Goal: Task Accomplishment & Management: Complete application form

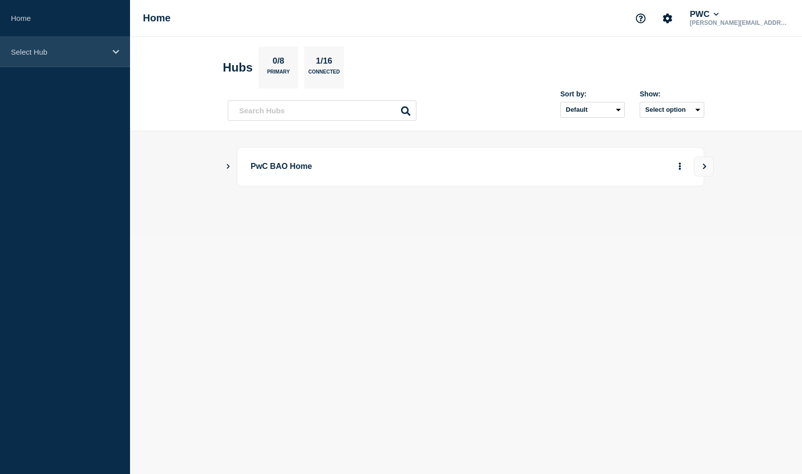
click at [23, 50] on p "Select Hub" at bounding box center [58, 52] width 95 height 8
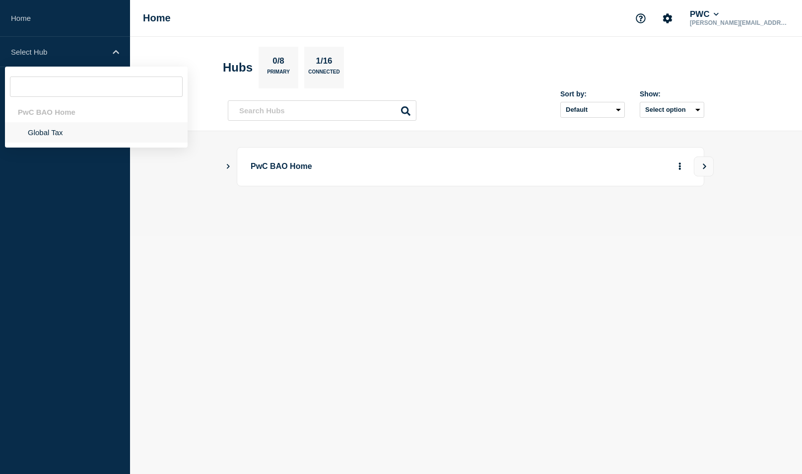
click at [53, 136] on li "Global Tax" at bounding box center [96, 132] width 183 height 20
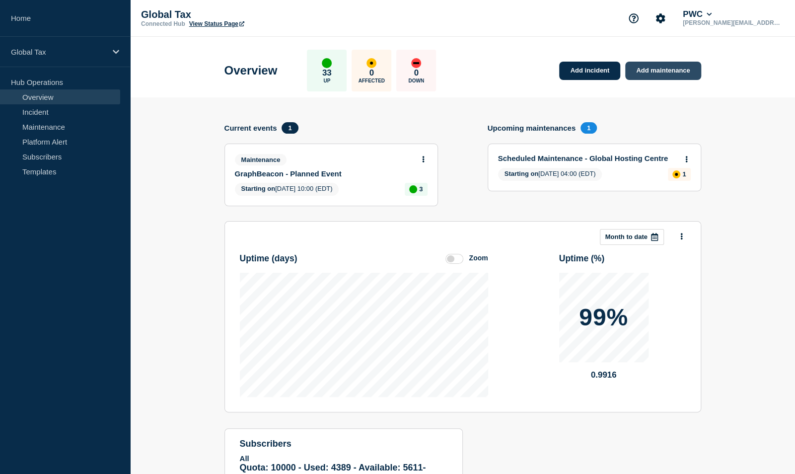
click at [643, 69] on link "Add maintenance" at bounding box center [662, 71] width 75 height 18
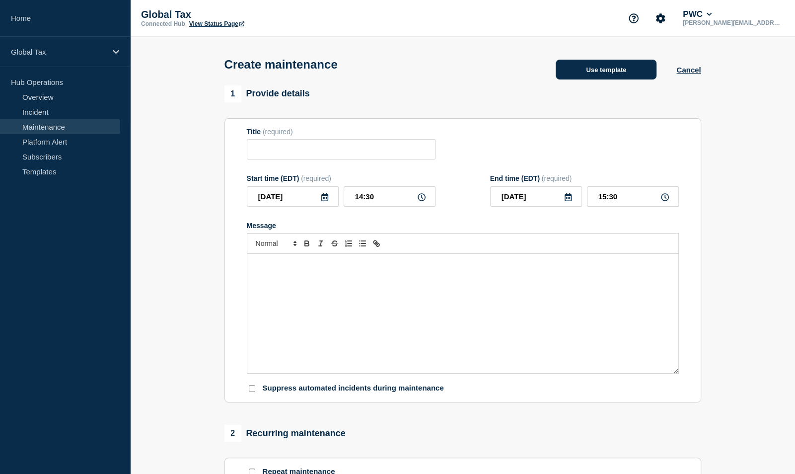
click at [618, 77] on button "Use template" at bounding box center [606, 70] width 101 height 20
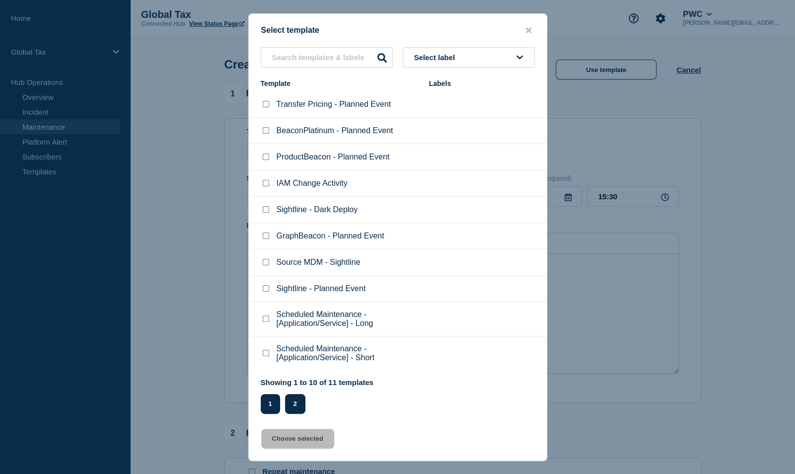
click at [292, 411] on button "2" at bounding box center [295, 404] width 20 height 20
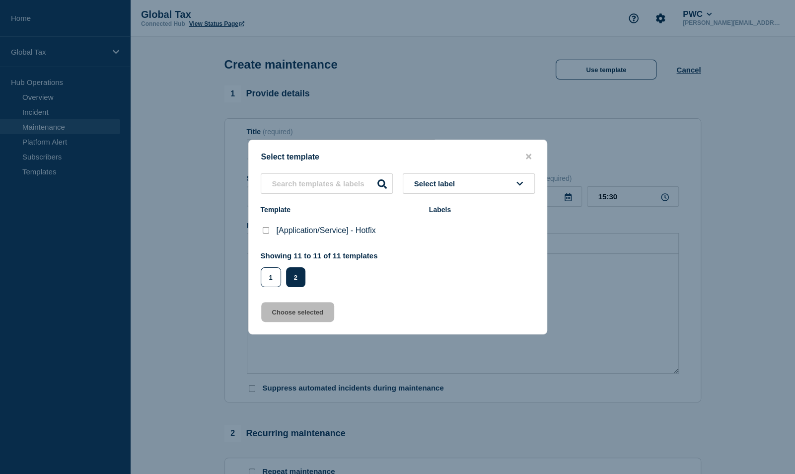
click at [268, 232] on checkbox"] "[Application/Service] - Hotfix checkbox" at bounding box center [266, 230] width 6 height 6
checkbox checkbox"] "true"
click at [275, 316] on button "Choose selected" at bounding box center [297, 312] width 73 height 20
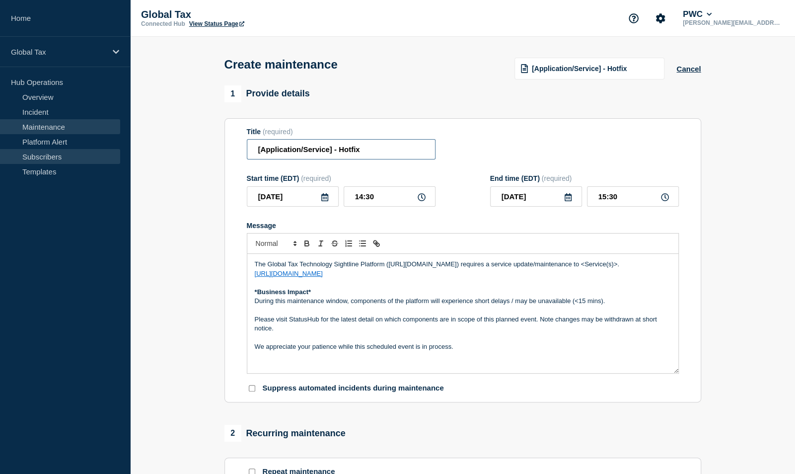
drag, startPoint x: 332, startPoint y: 150, endPoint x: 55, endPoint y: 150, distance: 277.1
click at [55, 150] on div "Home Global Tax Hub Operations Overview Incident Maintenance Platform Alert Sub…" at bounding box center [397, 431] width 795 height 863
type input "Sightline Questionnaires and Integrations - Hotfix"
drag, startPoint x: 380, startPoint y: 193, endPoint x: 346, endPoint y: 193, distance: 33.8
click at [346, 193] on input "14:30" at bounding box center [390, 196] width 92 height 20
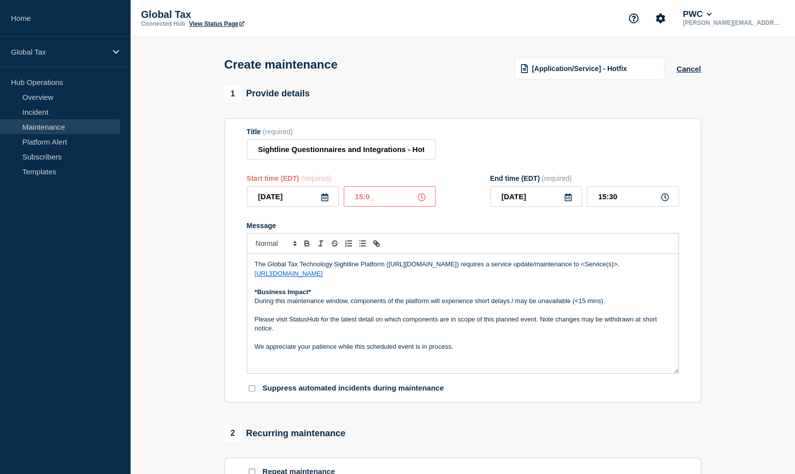
type input "15:00"
type input "16:00"
type input "17:00"
type input "19:00"
drag, startPoint x: 581, startPoint y: 265, endPoint x: 637, endPoint y: 268, distance: 55.7
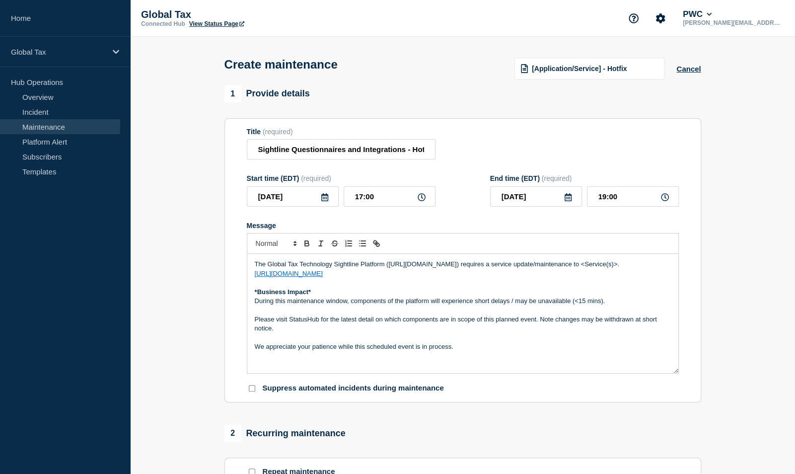
click at [637, 268] on p "The Global Tax Technology Sightline Platform ([URL][DOMAIN_NAME]) requires a se…" at bounding box center [463, 264] width 416 height 9
click at [777, 347] on section "1 Provide details Title (required) Sightline Questionnaires and Integrations - …" at bounding box center [462, 429] width 665 height 689
click at [257, 311] on p "Message" at bounding box center [463, 309] width 416 height 9
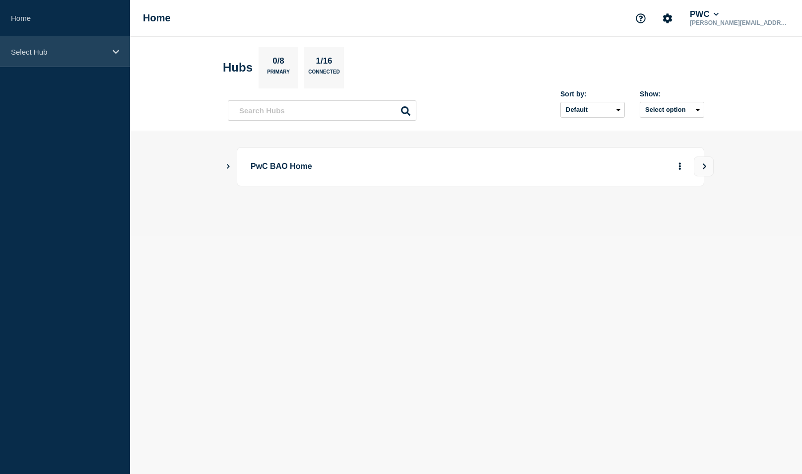
click at [39, 50] on p "Select Hub" at bounding box center [58, 52] width 95 height 8
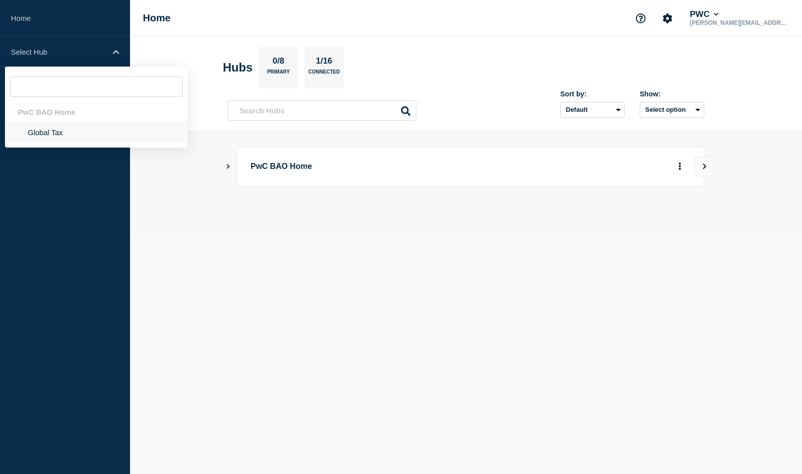
click at [45, 130] on li "Global Tax" at bounding box center [96, 132] width 183 height 20
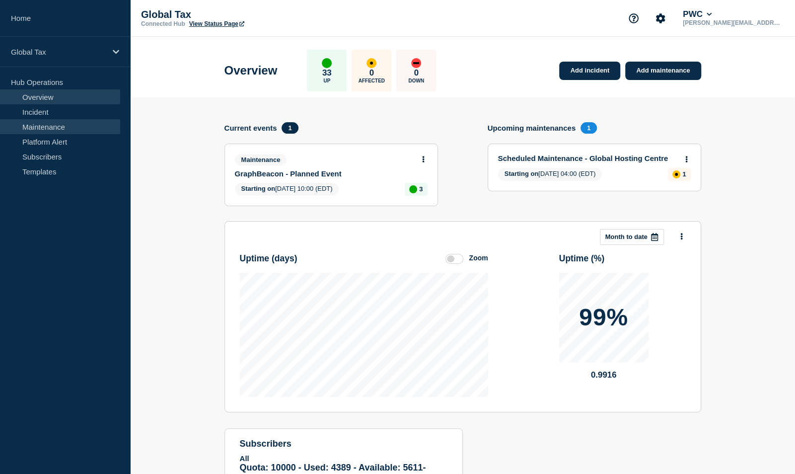
click at [48, 127] on link "Maintenance" at bounding box center [60, 126] width 120 height 15
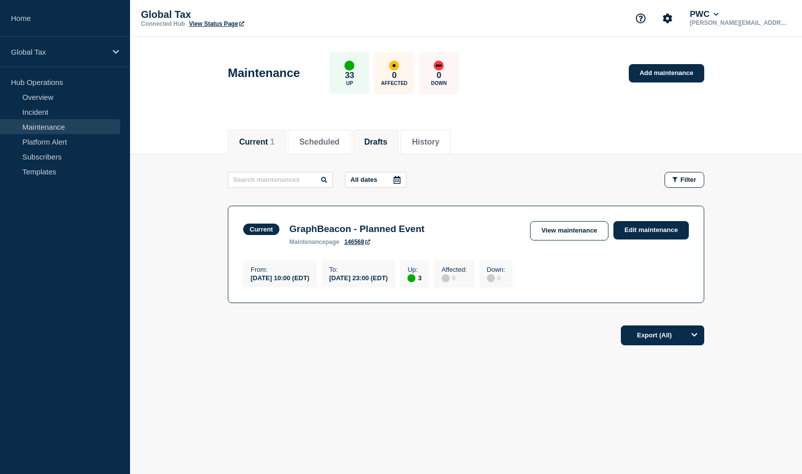
click at [387, 138] on button "Drafts" at bounding box center [375, 142] width 23 height 9
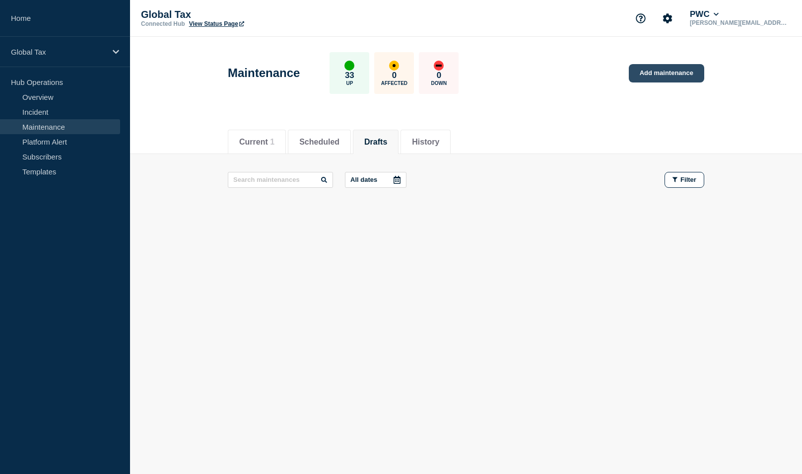
click at [682, 76] on link "Add maintenance" at bounding box center [666, 73] width 75 height 18
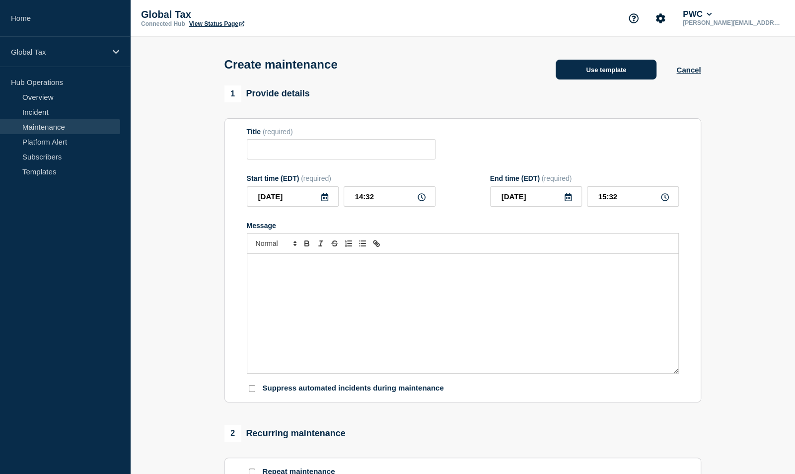
click at [589, 74] on button "Use template" at bounding box center [606, 70] width 101 height 20
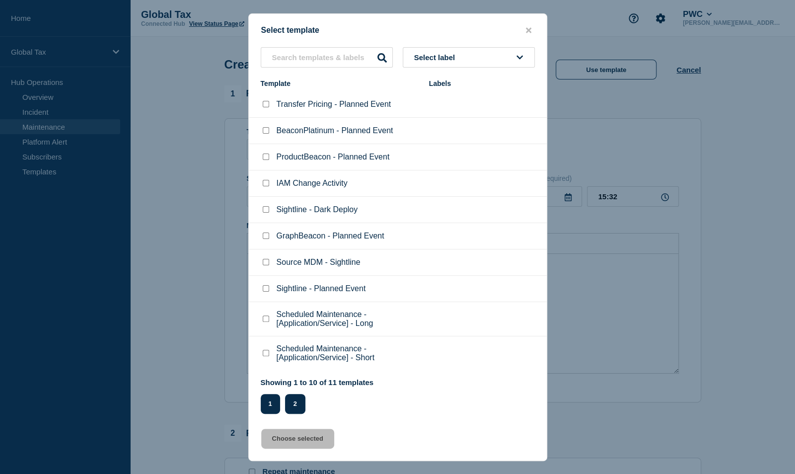
click at [292, 413] on button "2" at bounding box center [295, 404] width 20 height 20
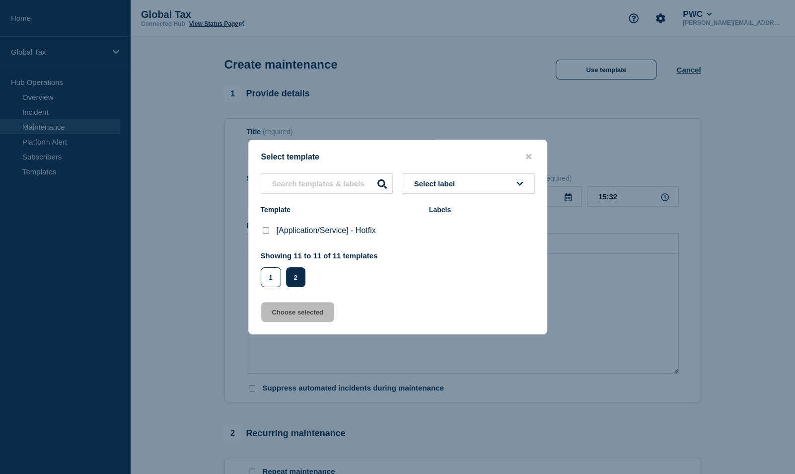
click at [264, 231] on checkbox"] "[Application/Service] - Hotfix checkbox" at bounding box center [266, 230] width 6 height 6
checkbox checkbox"] "true"
click at [278, 317] on button "Choose selected" at bounding box center [297, 312] width 73 height 20
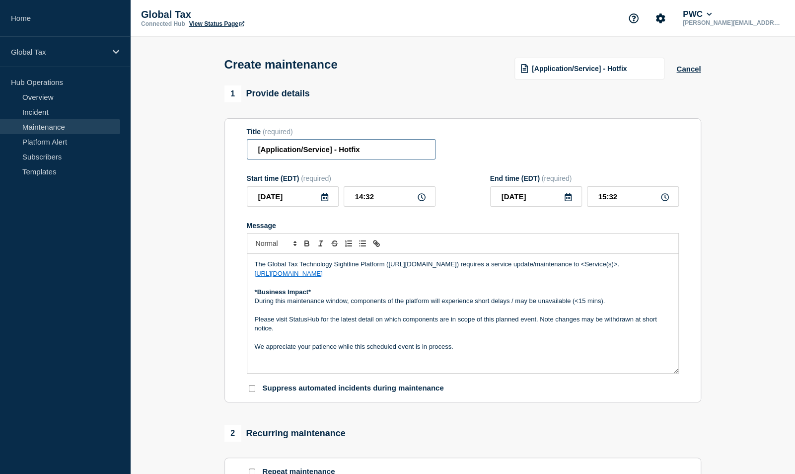
drag, startPoint x: 332, startPoint y: 153, endPoint x: 138, endPoint y: 147, distance: 193.7
click at [113, 150] on div "Home Global Tax Hub Operations Overview Incident Maintenance Platform Alert Sub…" at bounding box center [397, 431] width 795 height 863
type input "Sightline Questionnaires and GIF Publisher Integrations - Hotfix"
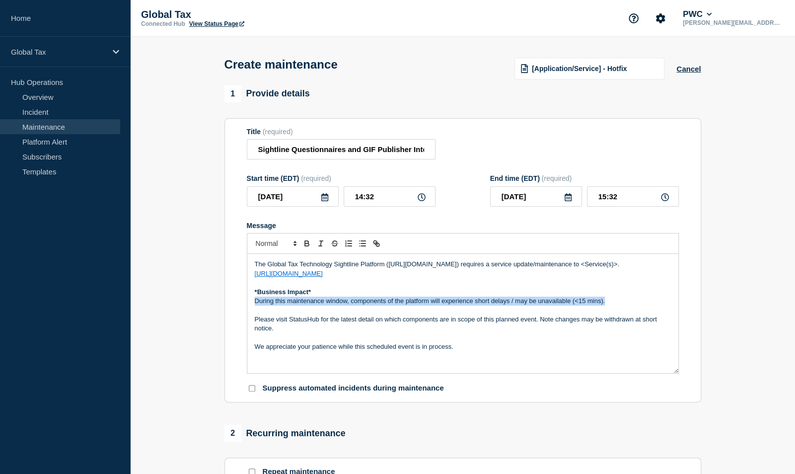
drag, startPoint x: 254, startPoint y: 303, endPoint x: 608, endPoint y: 298, distance: 353.6
click at [608, 298] on p "During this maintenance window, components of the platform will experience shor…" at bounding box center [463, 300] width 416 height 9
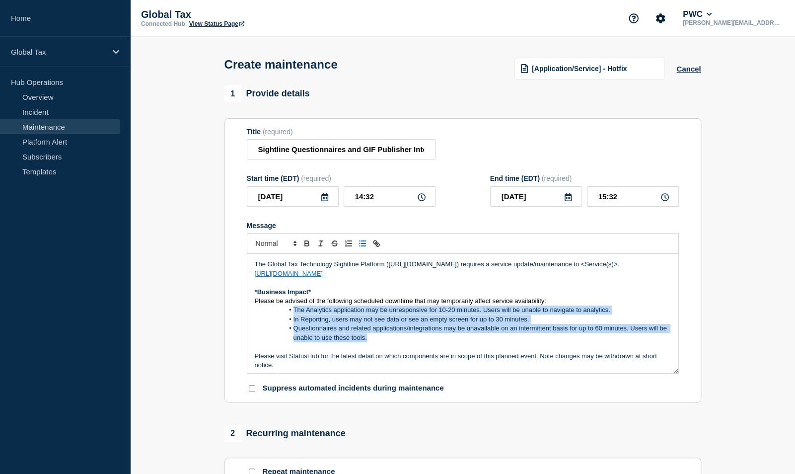
drag, startPoint x: 379, startPoint y: 337, endPoint x: 291, endPoint y: 312, distance: 91.3
click at [291, 312] on ol "The Analytics application may be unresponsive for 10-20 minutes. Users will be …" at bounding box center [463, 323] width 416 height 37
click at [345, 242] on icon "Toggle ordered list" at bounding box center [345, 241] width 1 height 2
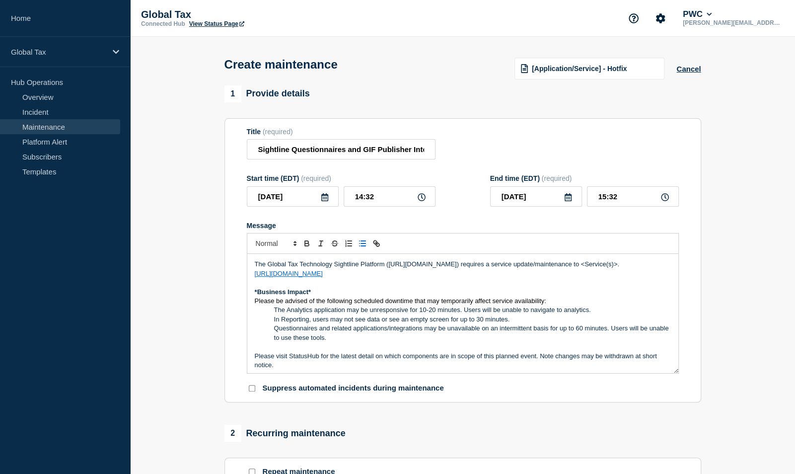
click at [363, 245] on icon "Toggle bulleted list" at bounding box center [362, 243] width 9 height 9
click at [552, 301] on p "Please be advised of the following scheduled downtime that may temporarily affe…" at bounding box center [463, 300] width 416 height 9
click at [293, 314] on span "Message" at bounding box center [293, 309] width 0 height 9
click at [295, 322] on li "In Reporting, users may not see data or see an empty screen for up to 30 minute…" at bounding box center [467, 319] width 407 height 9
click at [255, 313] on p "The Analytics application may be unresponsive for 10-20 minutes. Users will be …" at bounding box center [463, 309] width 416 height 9
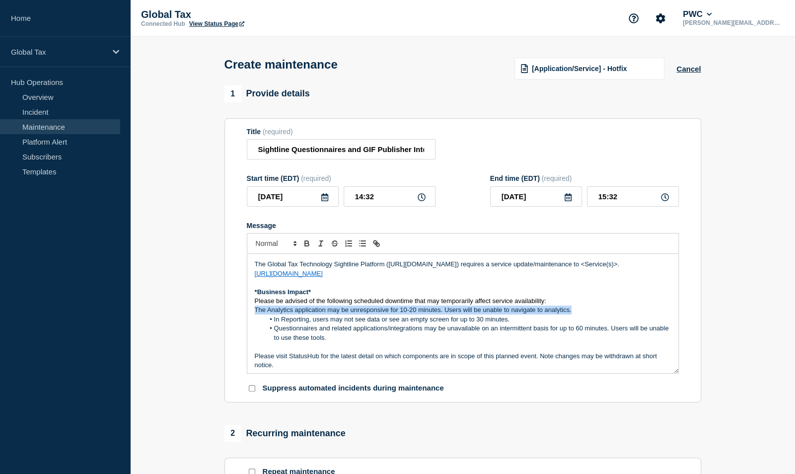
drag, startPoint x: 583, startPoint y: 315, endPoint x: 235, endPoint y: 314, distance: 348.1
click at [235, 314] on section "Title (required) Sightline Questionnaires and GIF Publisher Integrations - Hotf…" at bounding box center [462, 260] width 477 height 285
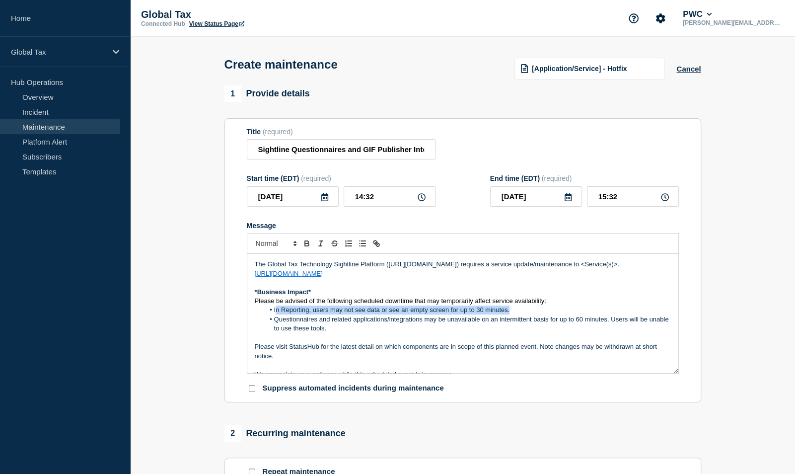
drag, startPoint x: 516, startPoint y: 311, endPoint x: 275, endPoint y: 314, distance: 241.3
click at [275, 314] on li "In Reporting, users may not see data or see an empty screen for up to 30 minute…" at bounding box center [467, 309] width 407 height 9
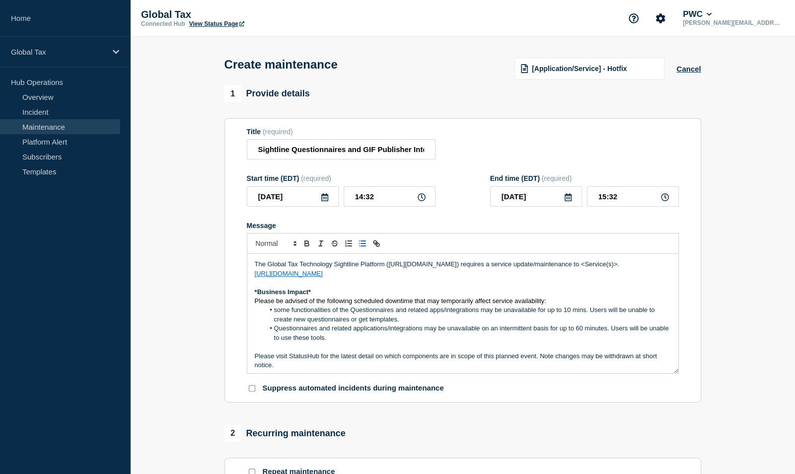
click at [275, 311] on li "some functionalities of the Questionnaires and related apps/integrations may be…" at bounding box center [467, 314] width 407 height 18
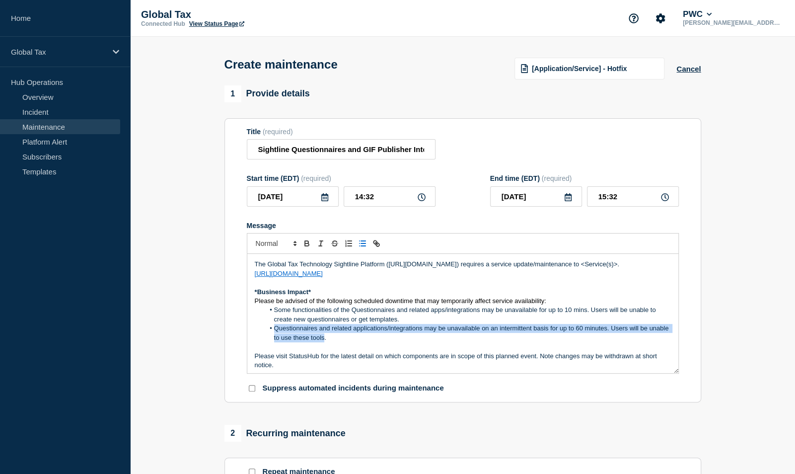
drag, startPoint x: 344, startPoint y: 339, endPoint x: 274, endPoint y: 333, distance: 69.8
click at [274, 333] on li "Questionnaires and related applications/integrations may be unavailable on an i…" at bounding box center [467, 333] width 407 height 18
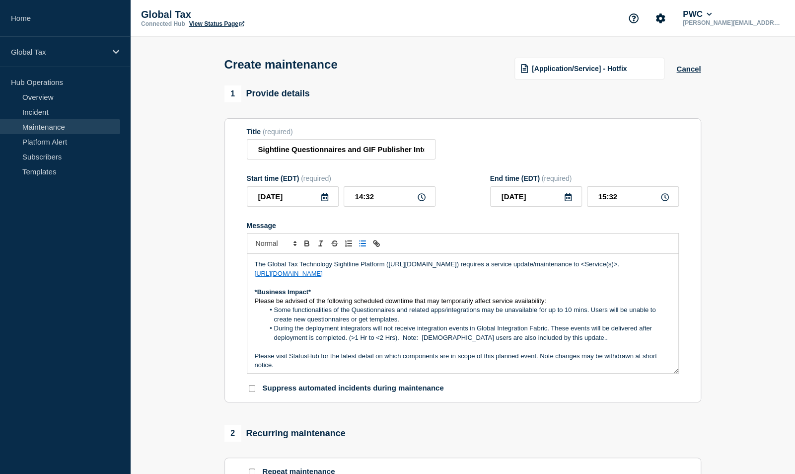
click at [339, 330] on li "During the deployment integrators will not receive integration events in Global…" at bounding box center [467, 333] width 407 height 18
click at [341, 331] on li "During the deployment integrators will not receive integration events in Global…" at bounding box center [467, 333] width 407 height 18
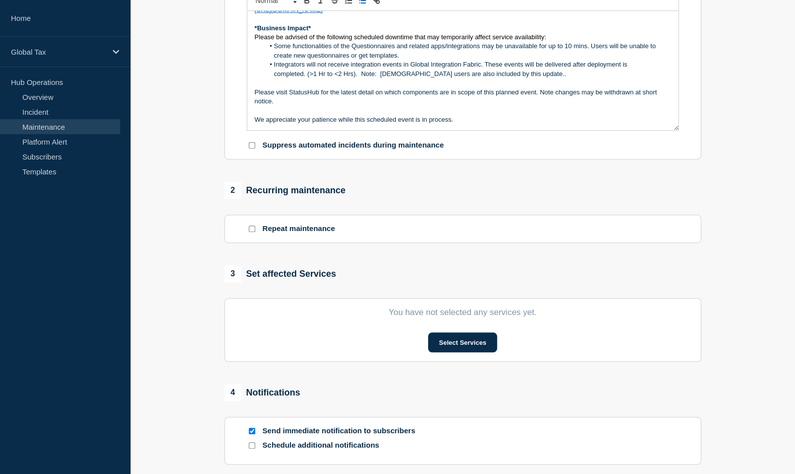
scroll to position [298, 0]
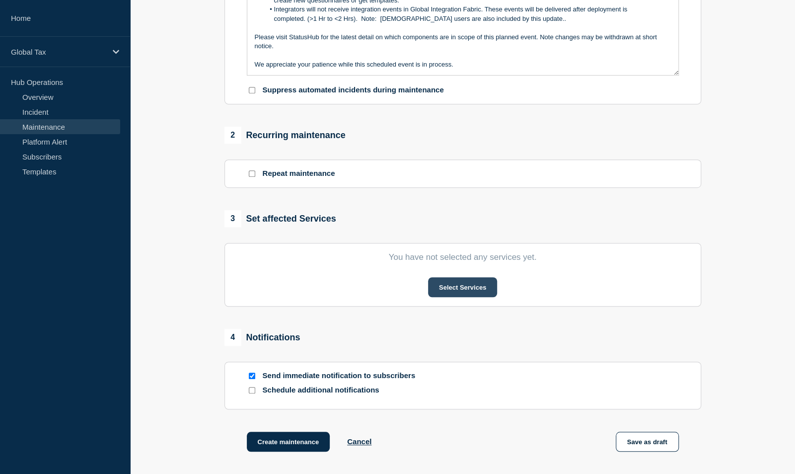
click at [452, 291] on button "Select Services" at bounding box center [462, 287] width 69 height 20
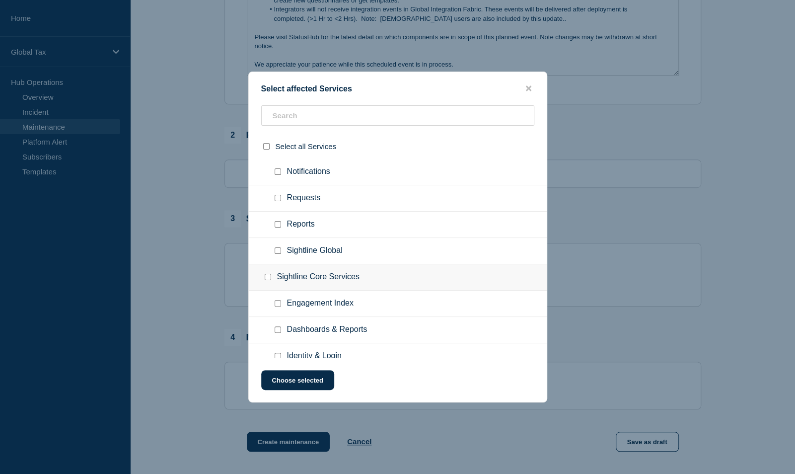
scroll to position [952, 0]
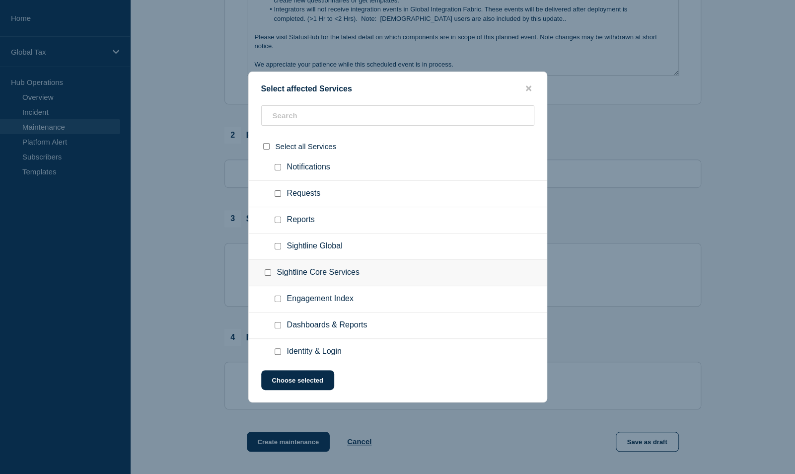
click at [277, 243] on input "Sightline Global checkbox" at bounding box center [278, 246] width 6 height 6
checkbox input "true"
click at [312, 381] on button "Choose selected" at bounding box center [297, 380] width 73 height 20
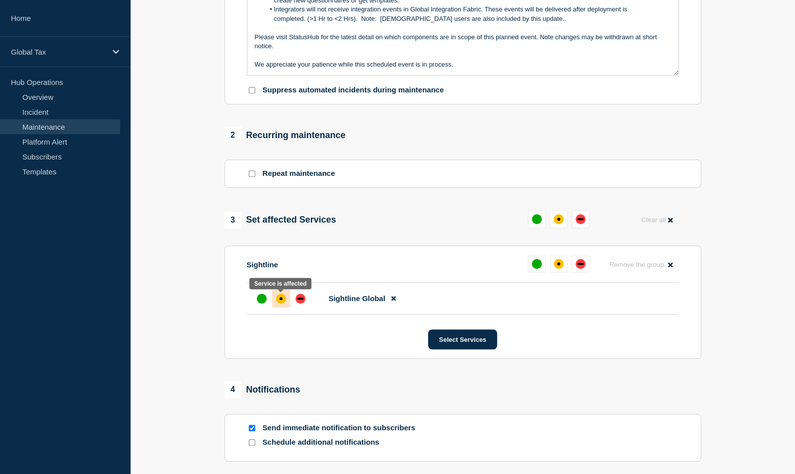
click at [283, 301] on div "affected" at bounding box center [281, 298] width 10 height 10
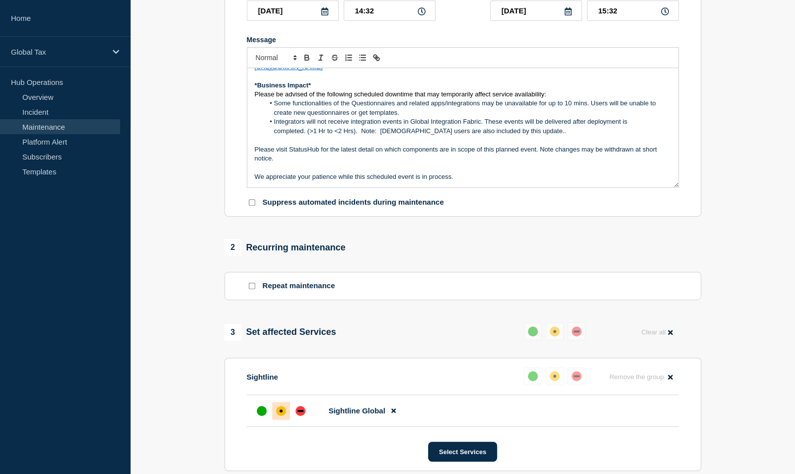
scroll to position [0, 0]
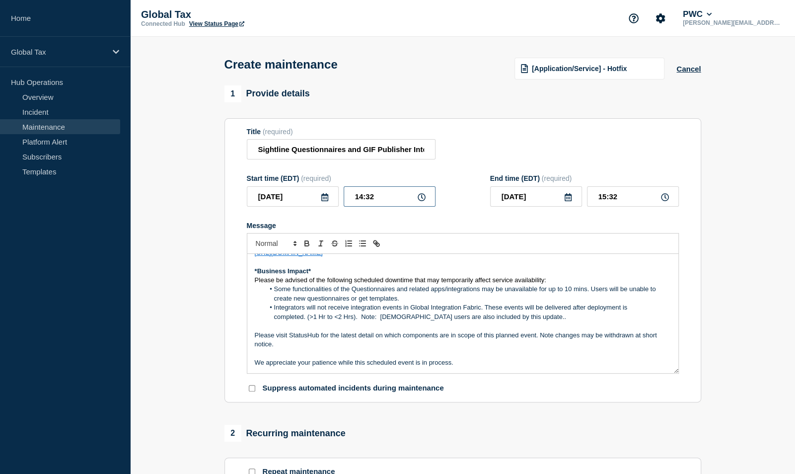
drag, startPoint x: 389, startPoint y: 196, endPoint x: 337, endPoint y: 193, distance: 51.7
click at [337, 193] on div "[DATE] 14:32" at bounding box center [341, 196] width 189 height 20
type input "17:00"
type input "19:00"
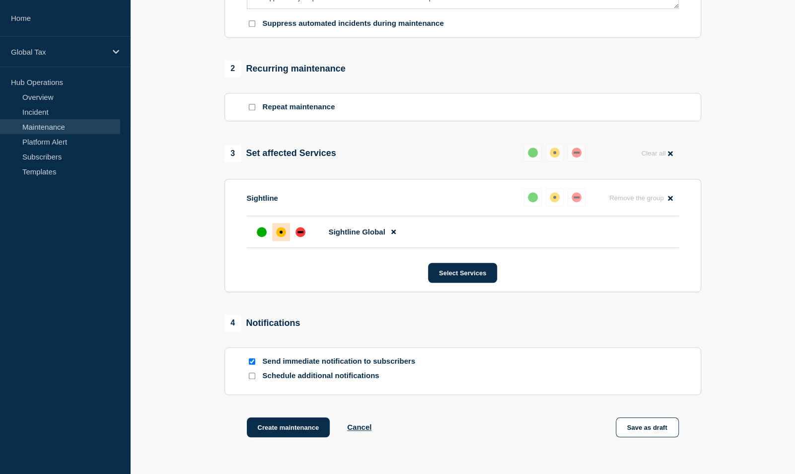
scroll to position [444, 0]
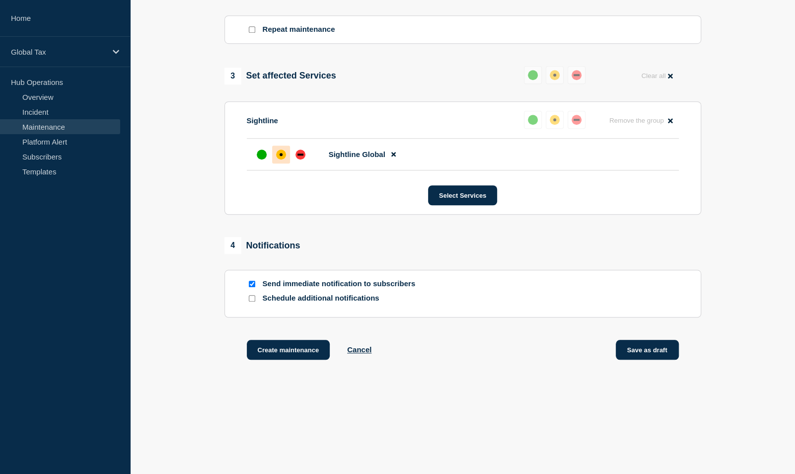
click at [644, 356] on button "Save as draft" at bounding box center [647, 350] width 63 height 20
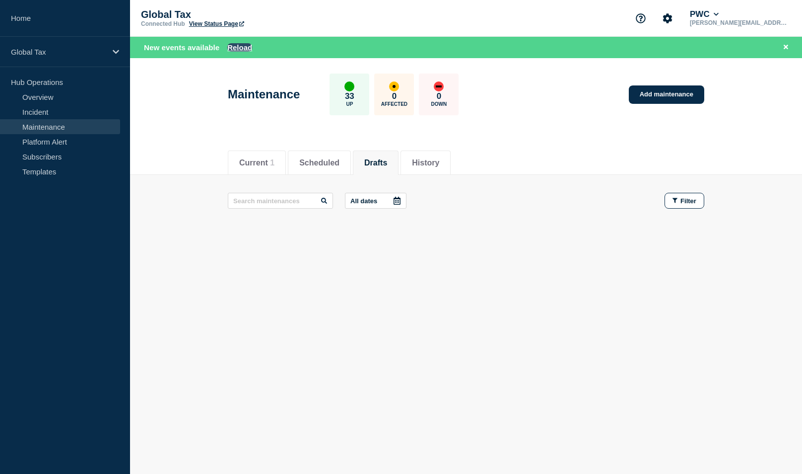
click at [230, 46] on button "Reload" at bounding box center [239, 47] width 25 height 8
